Goal: Transaction & Acquisition: Obtain resource

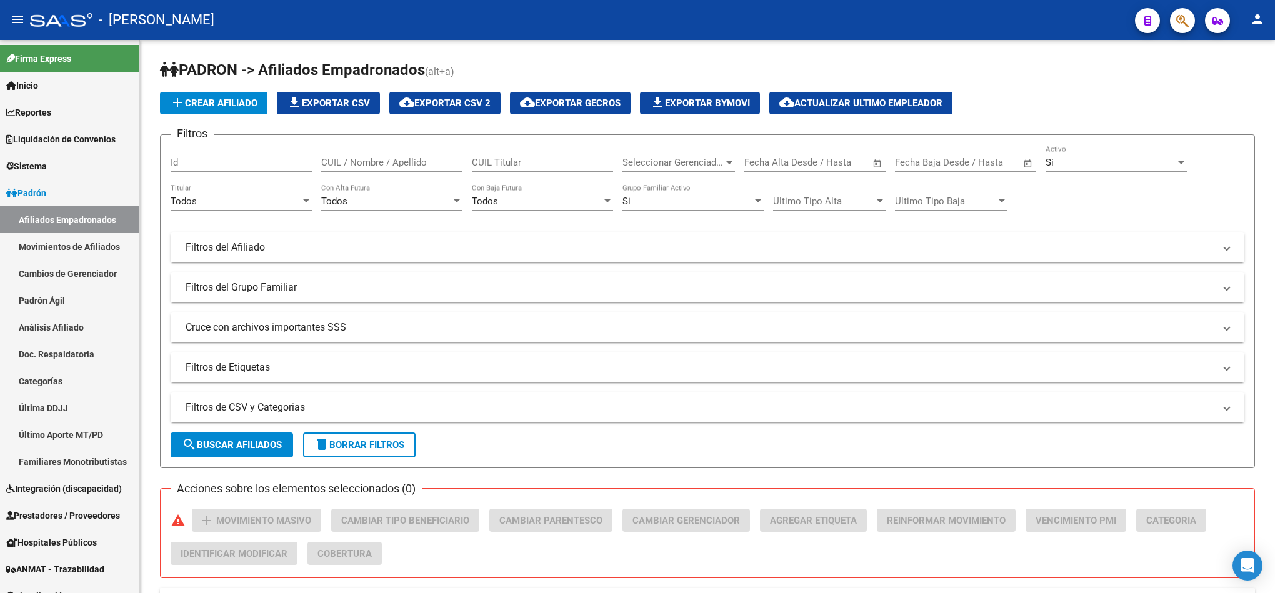
click at [1184, 9] on span "button" at bounding box center [1183, 21] width 13 height 26
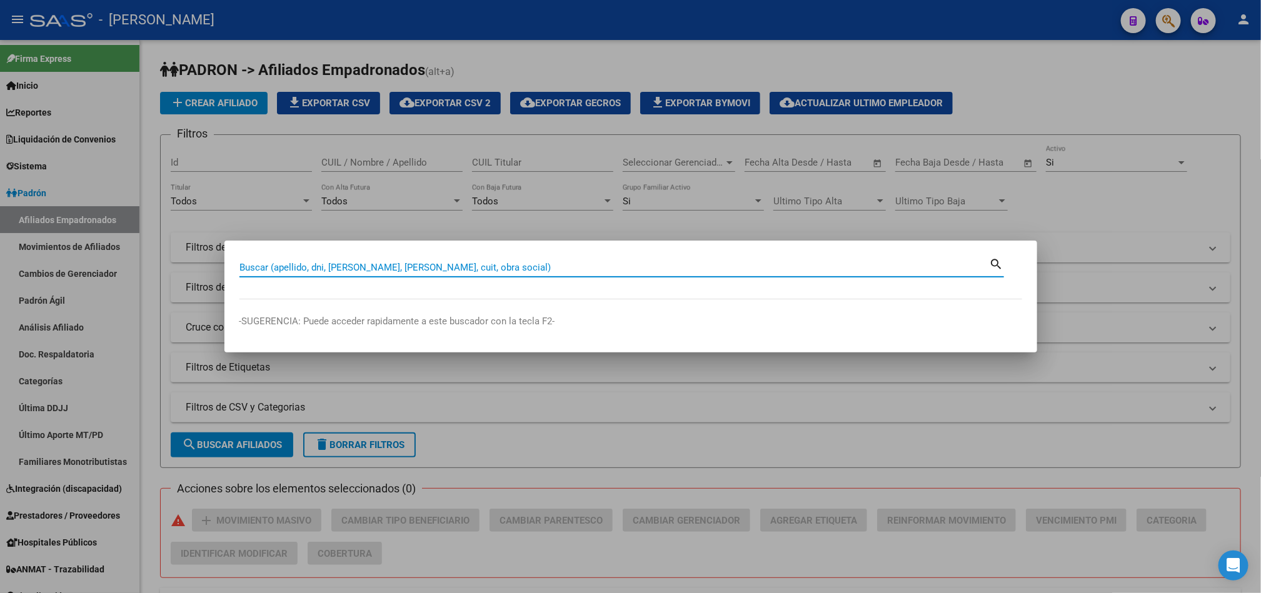
click at [610, 265] on input "Buscar (apellido, dni, [PERSON_NAME], [PERSON_NAME], cuit, obra social)" at bounding box center [614, 267] width 750 height 11
type input "96029458"
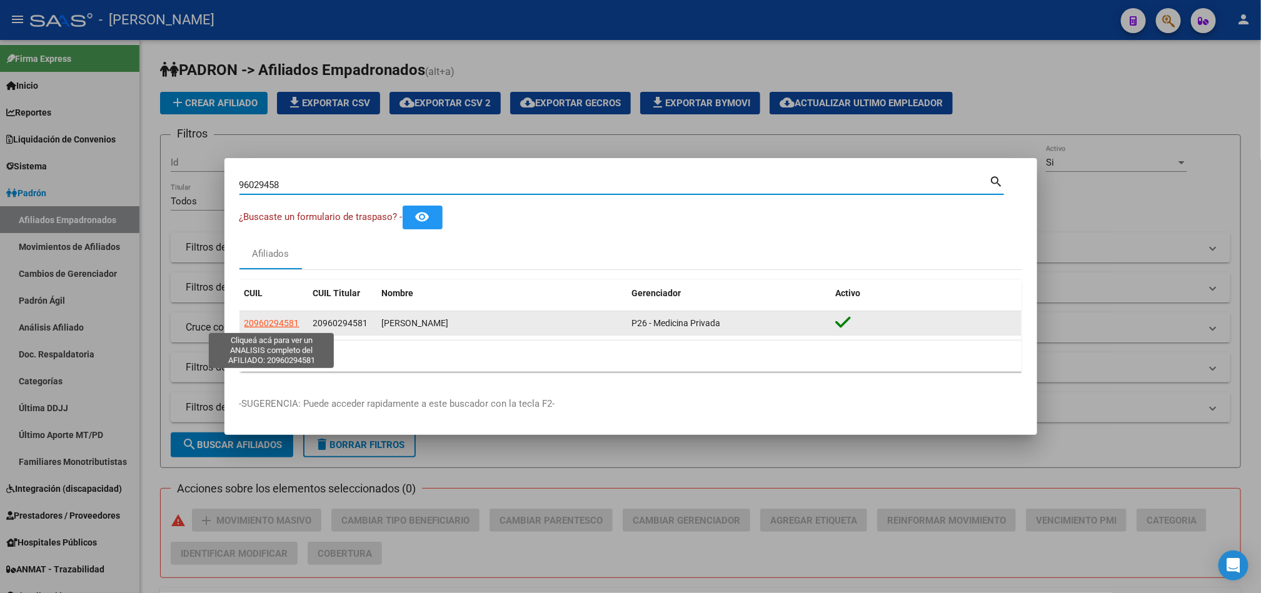
click at [276, 323] on span "20960294581" at bounding box center [271, 323] width 55 height 10
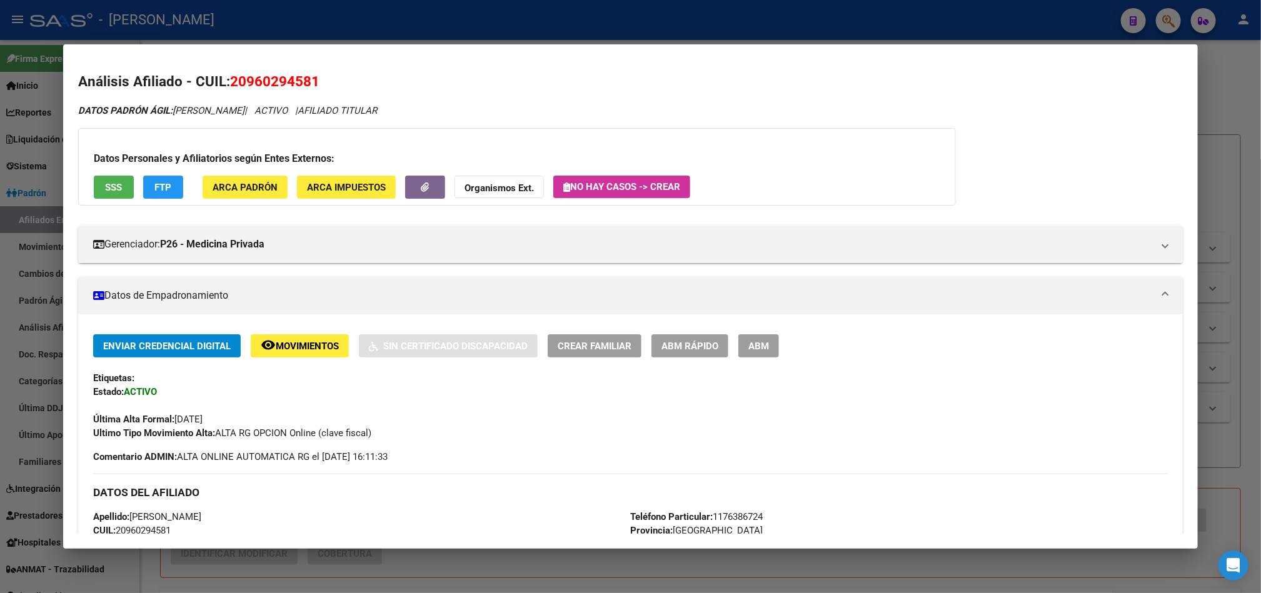
click at [0, 293] on div at bounding box center [630, 296] width 1261 height 593
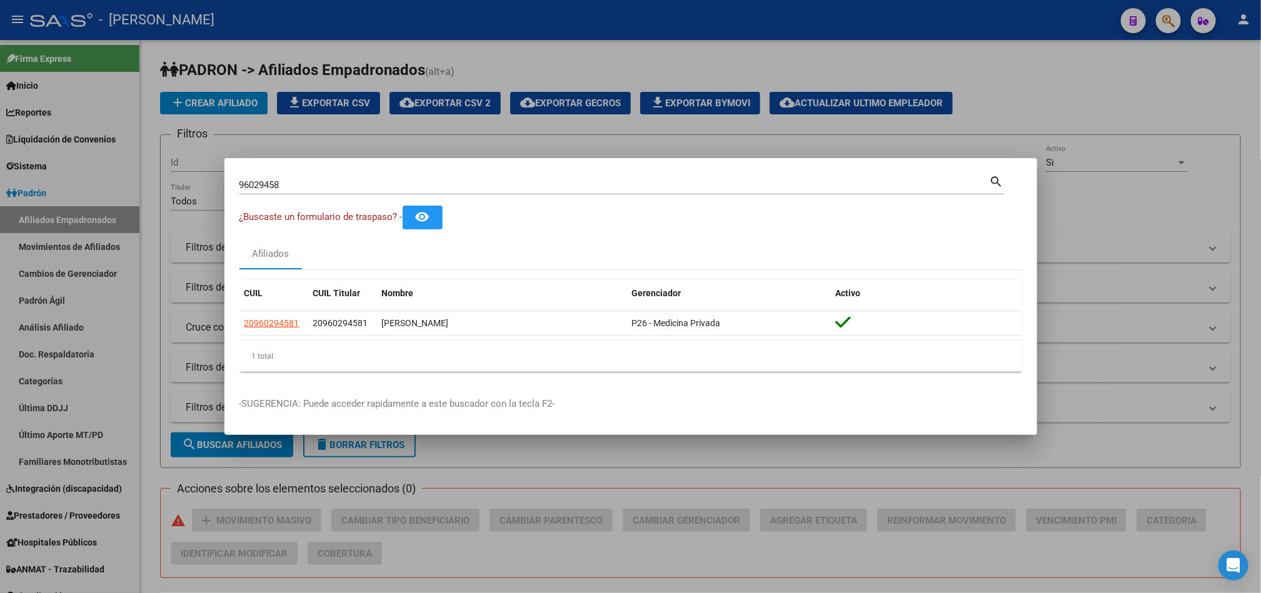
click at [102, 214] on div at bounding box center [630, 296] width 1261 height 593
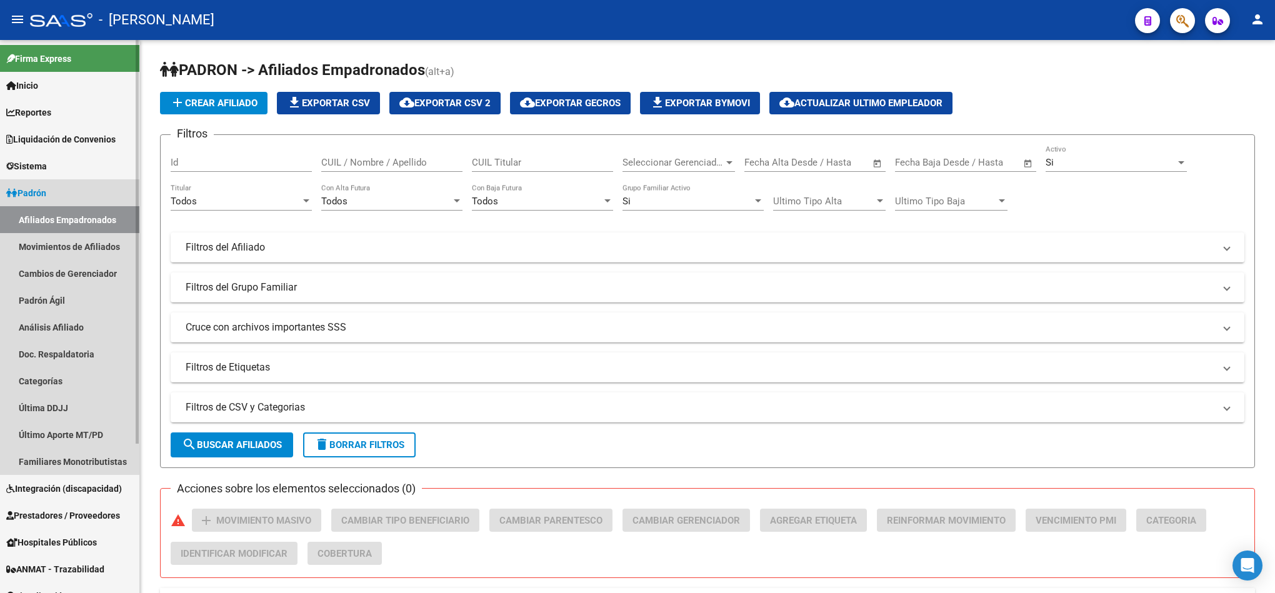
click at [106, 214] on link "Afiliados Empadronados" at bounding box center [69, 219] width 139 height 27
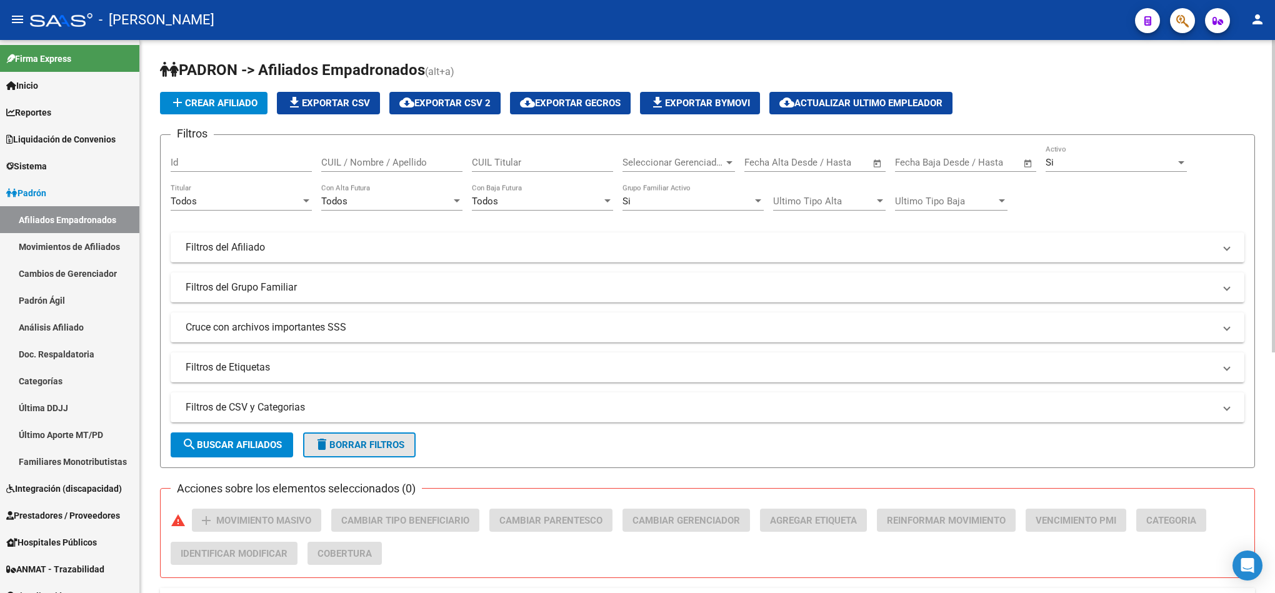
click at [375, 456] on button "delete Borrar Filtros" at bounding box center [359, 445] width 113 height 25
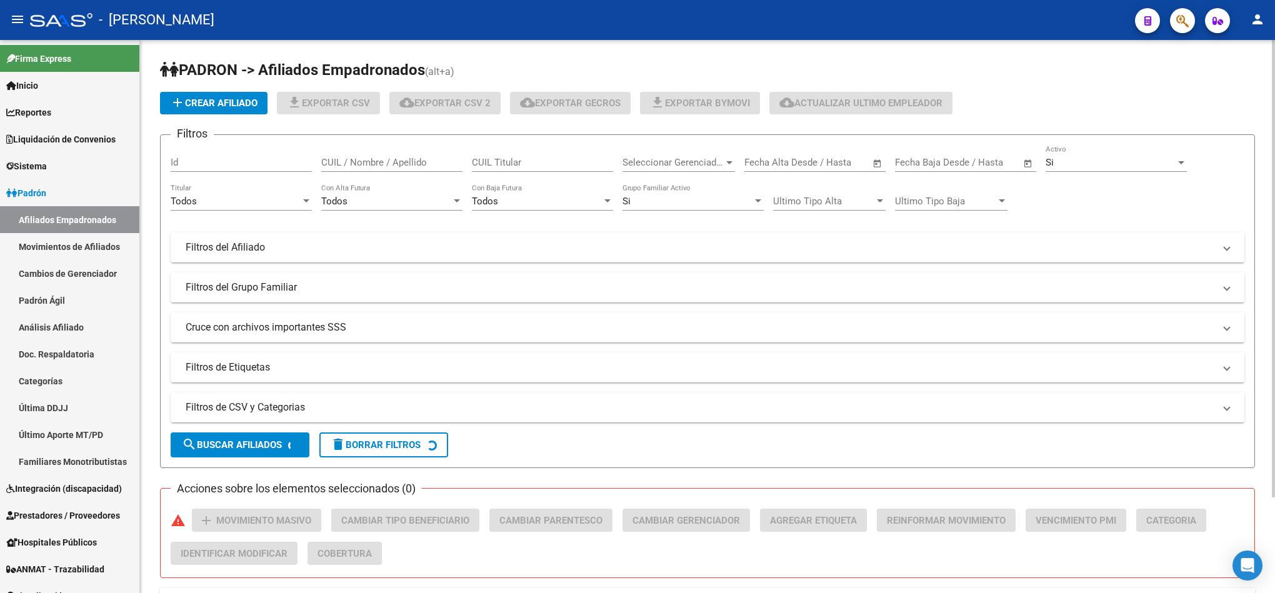
click at [681, 163] on span "Seleccionar Gerenciador" at bounding box center [673, 162] width 101 height 11
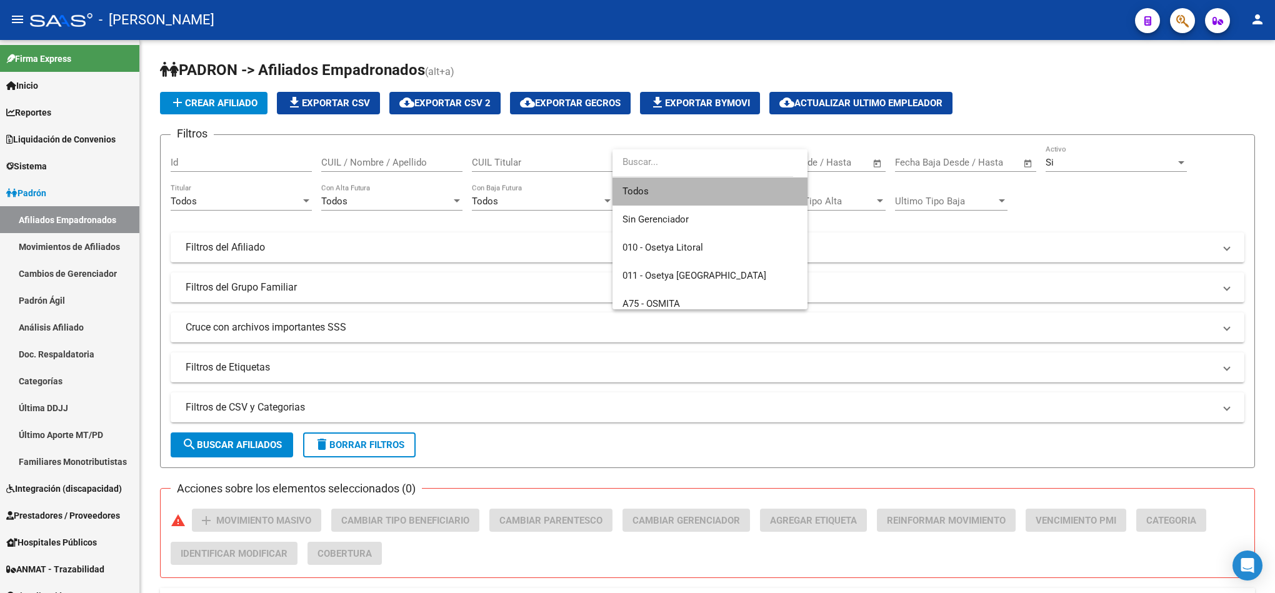
click at [723, 184] on span "Todos" at bounding box center [710, 192] width 175 height 28
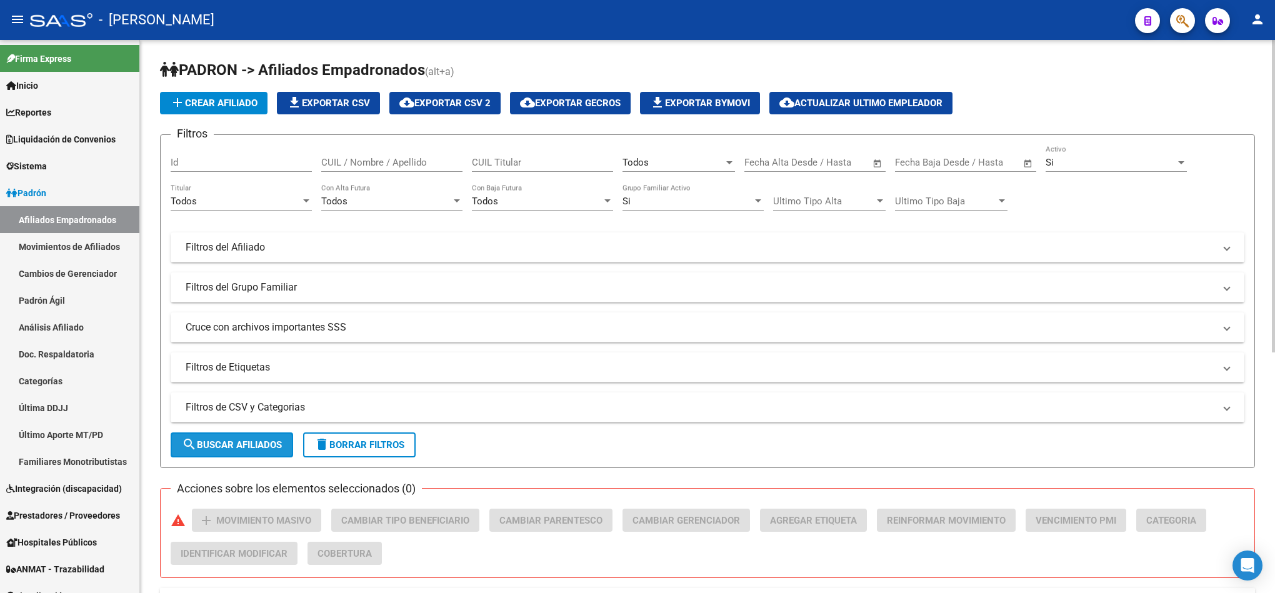
click at [198, 445] on span "search Buscar Afiliados" at bounding box center [232, 445] width 100 height 11
click at [490, 98] on span "cloud_download Exportar CSV 2" at bounding box center [445, 103] width 91 height 11
